Goal: Unclear

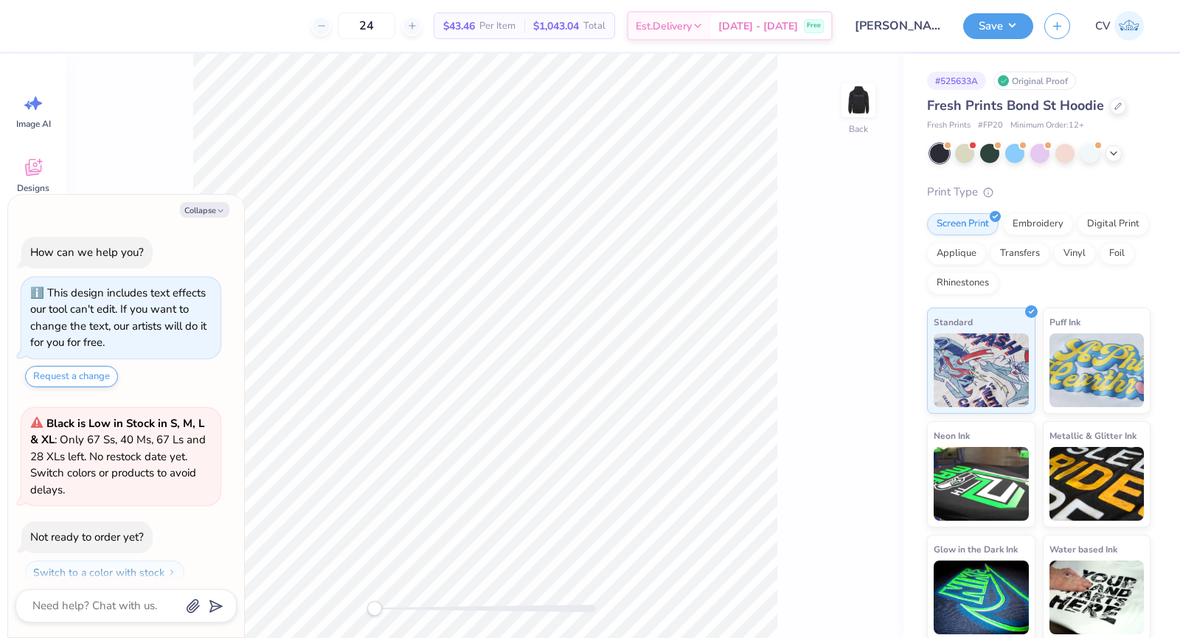
scroll to position [41, 0]
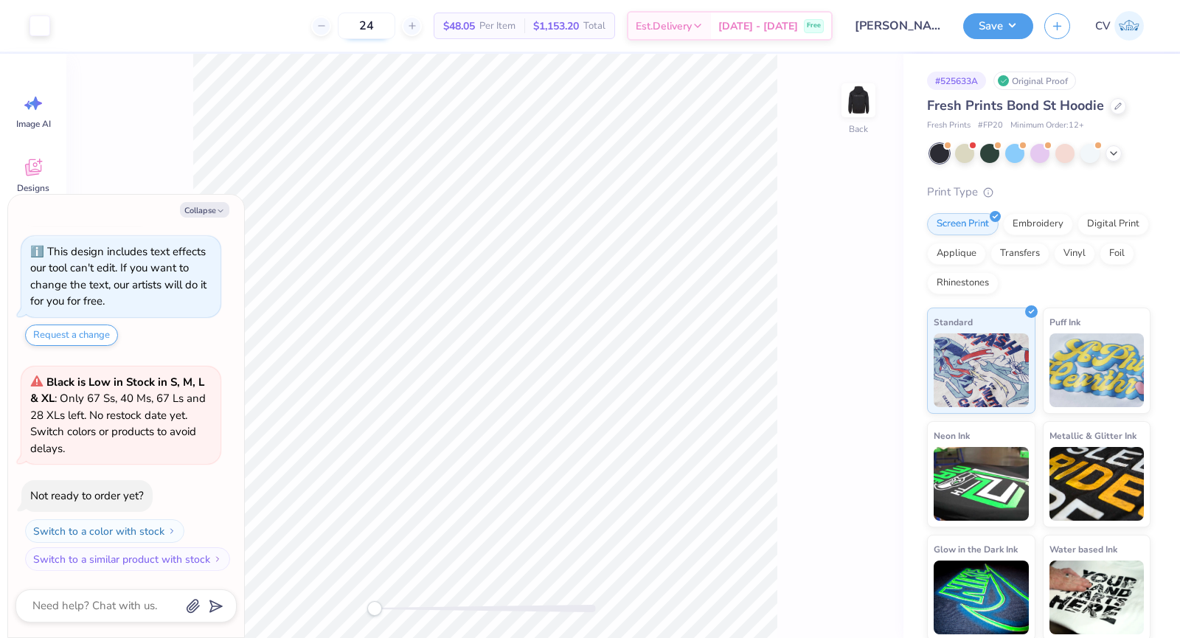
type textarea "x"
